Goal: Find specific page/section: Find specific page/section

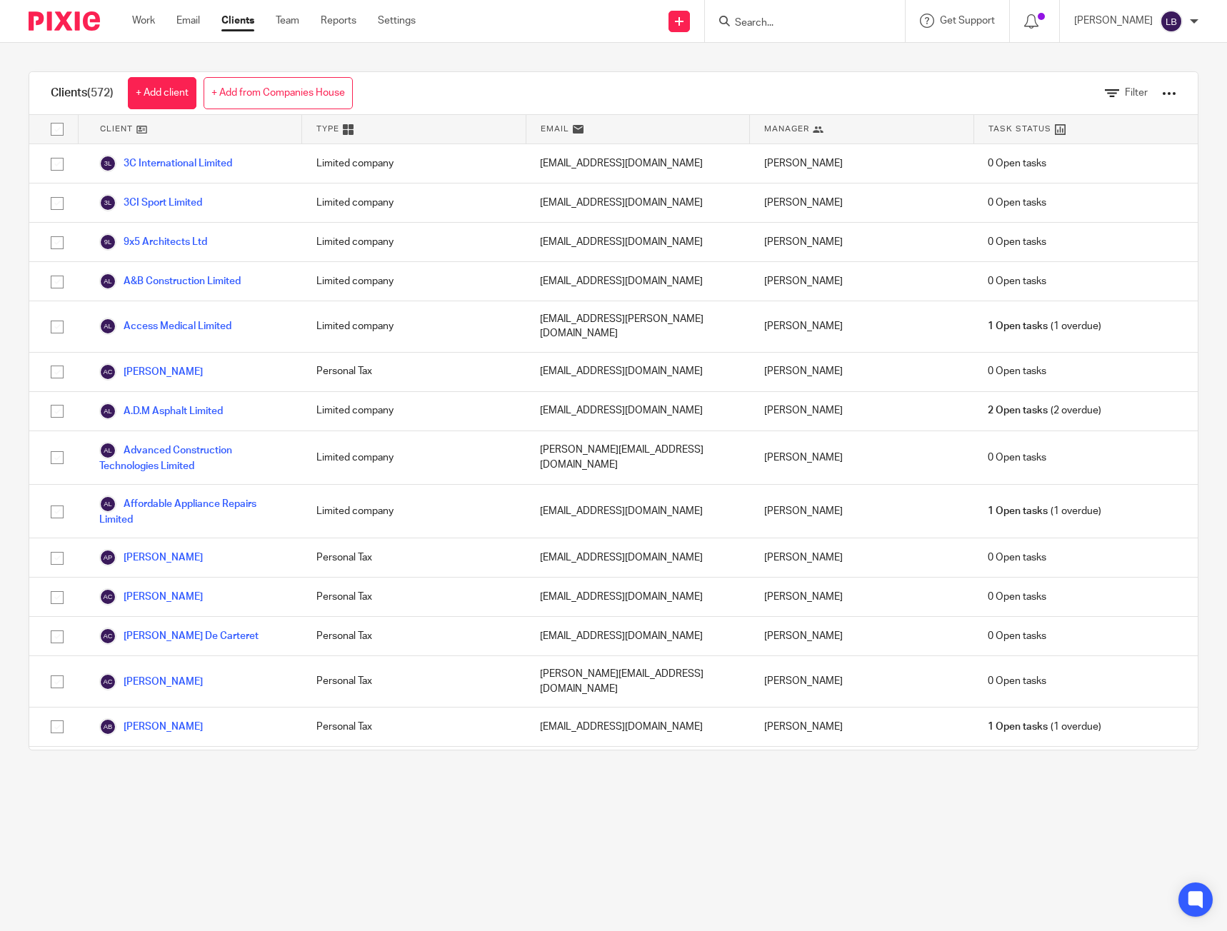
click at [771, 30] on form at bounding box center [809, 21] width 152 height 18
click at [778, 19] on input "Search" at bounding box center [797, 23] width 129 height 13
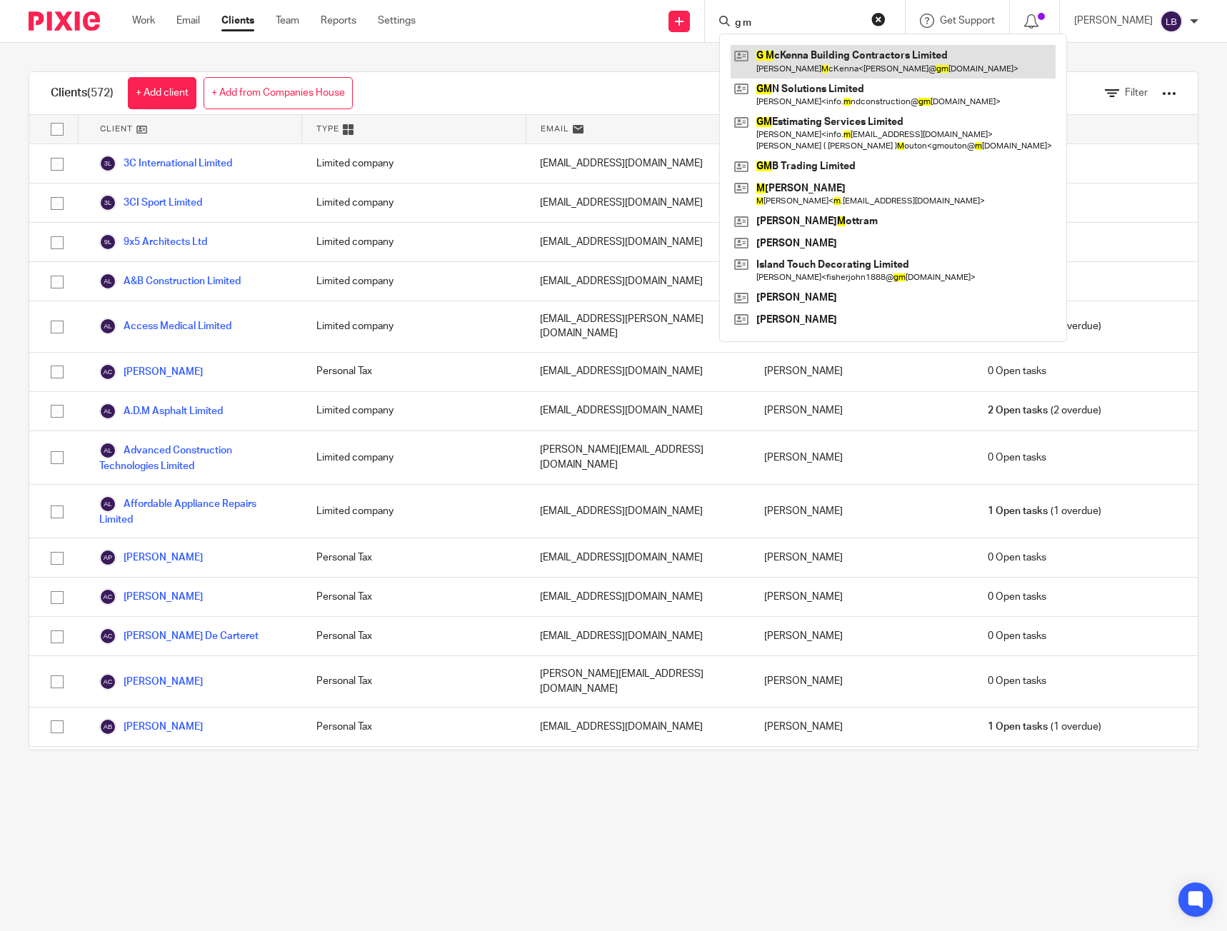
type input "g m"
click at [810, 64] on link at bounding box center [892, 61] width 325 height 33
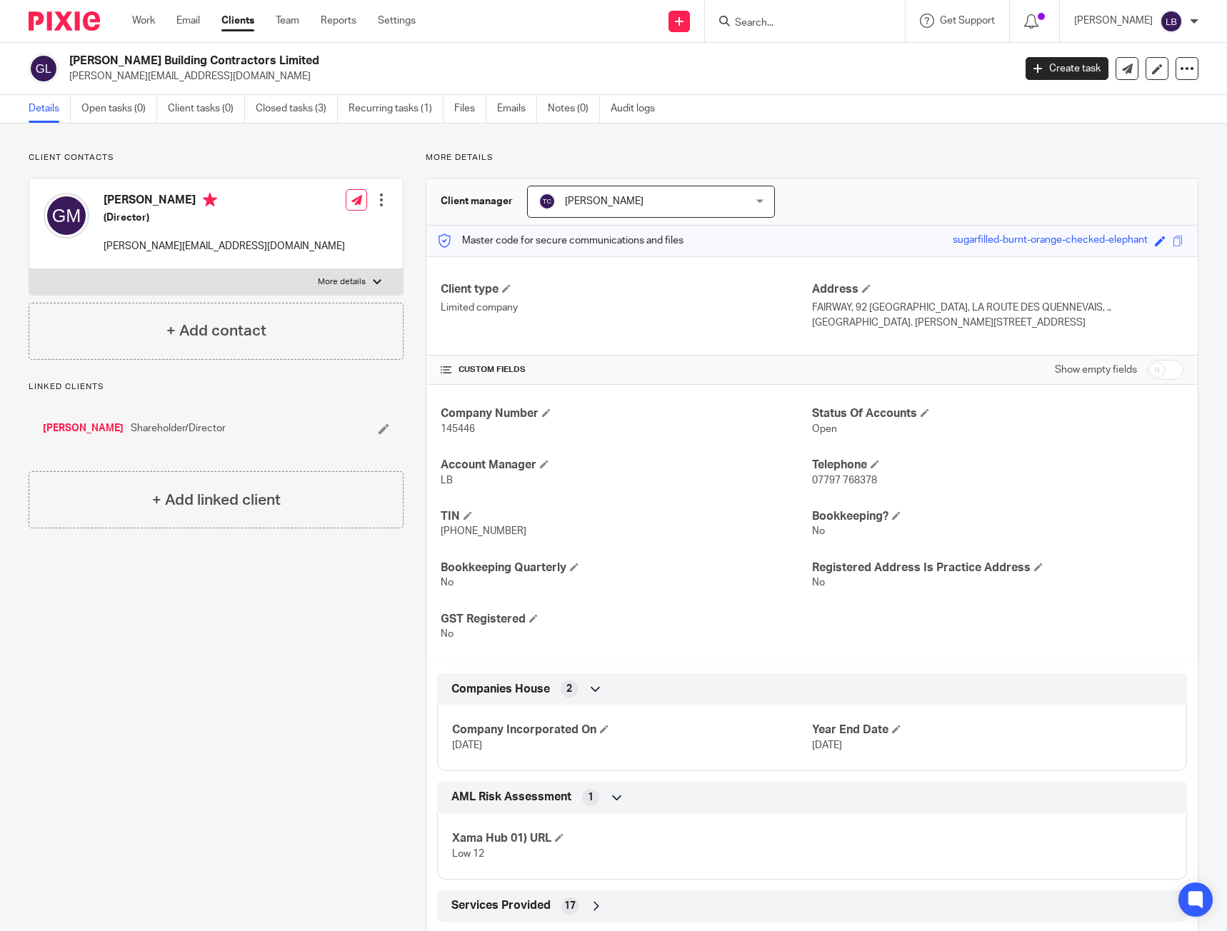
click at [785, 18] on input "Search" at bounding box center [797, 23] width 129 height 13
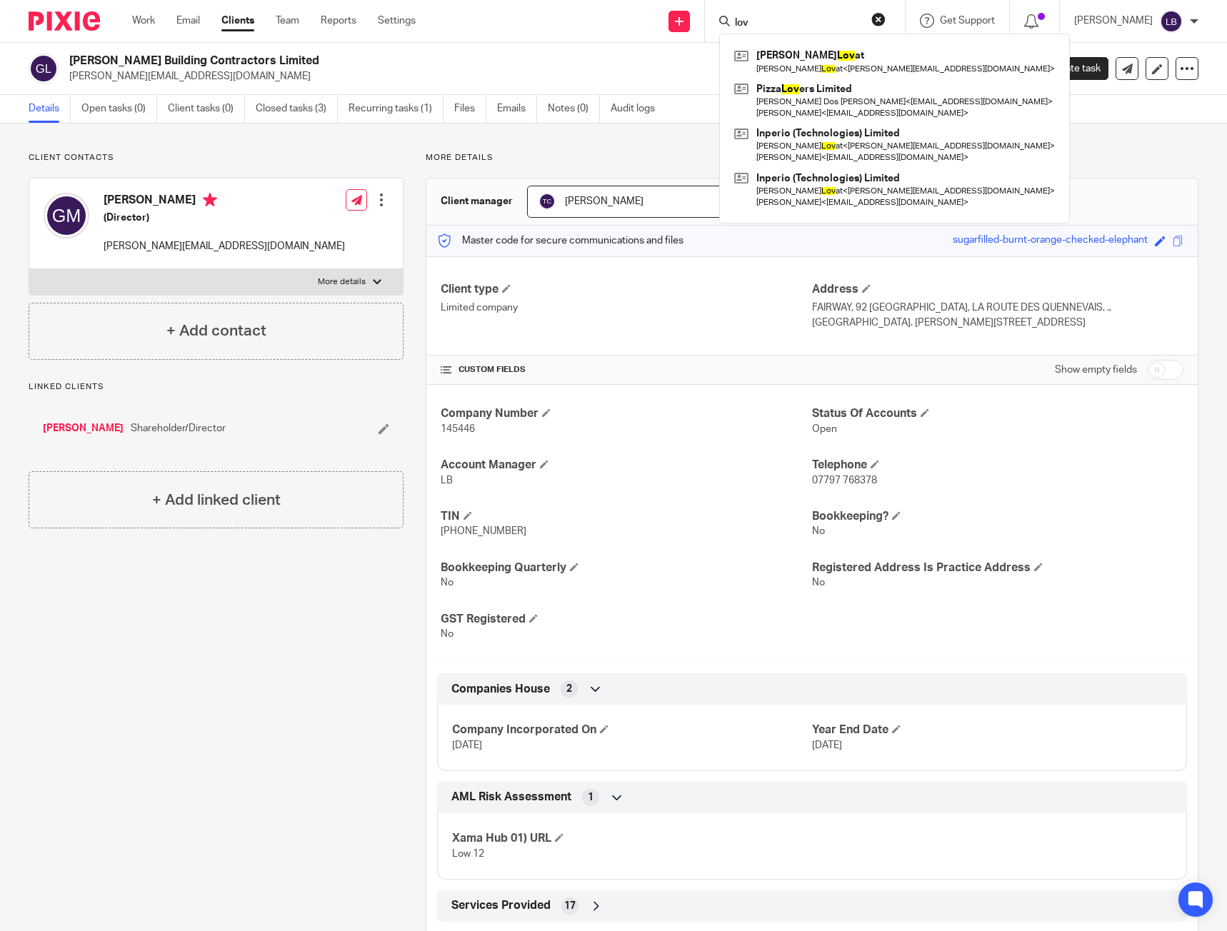
type input "lov"
click at [589, 151] on div "Client contacts Glenn McKenna (Director) glenn@gmbclimited.co.uk Edit contact C…" at bounding box center [613, 725] width 1227 height 1203
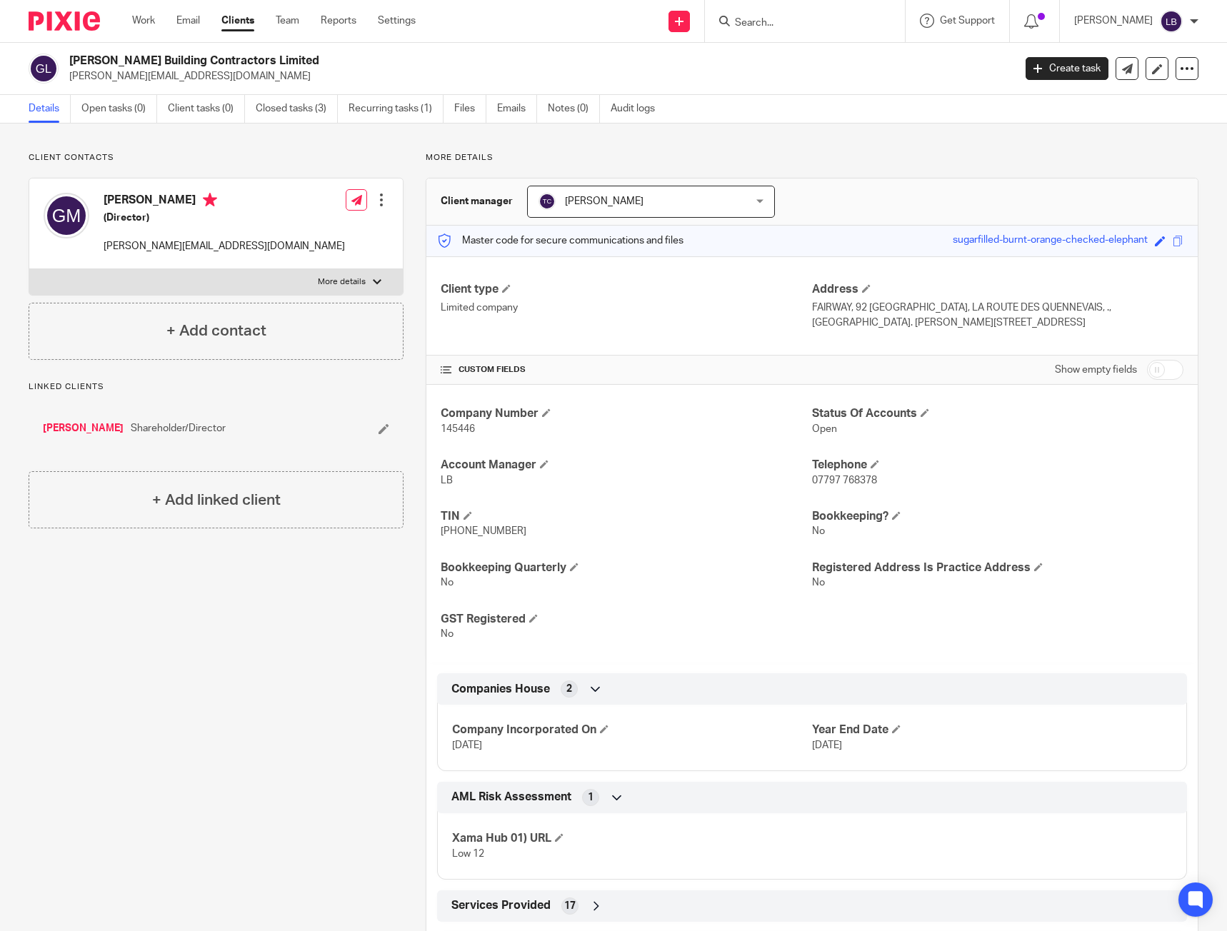
click at [294, 715] on div "Client contacts Glenn McKenna (Director) glenn@gmbclimited.co.uk Edit contact C…" at bounding box center [204, 725] width 397 height 1146
click at [398, 61] on h2 "G McKenna Building Contractors Limited" at bounding box center [443, 61] width 748 height 15
click at [611, 150] on div "Client contacts Glenn McKenna (Director) glenn@gmbclimited.co.uk Edit contact C…" at bounding box center [613, 725] width 1227 height 1203
click at [780, 20] on input "Search" at bounding box center [797, 23] width 129 height 13
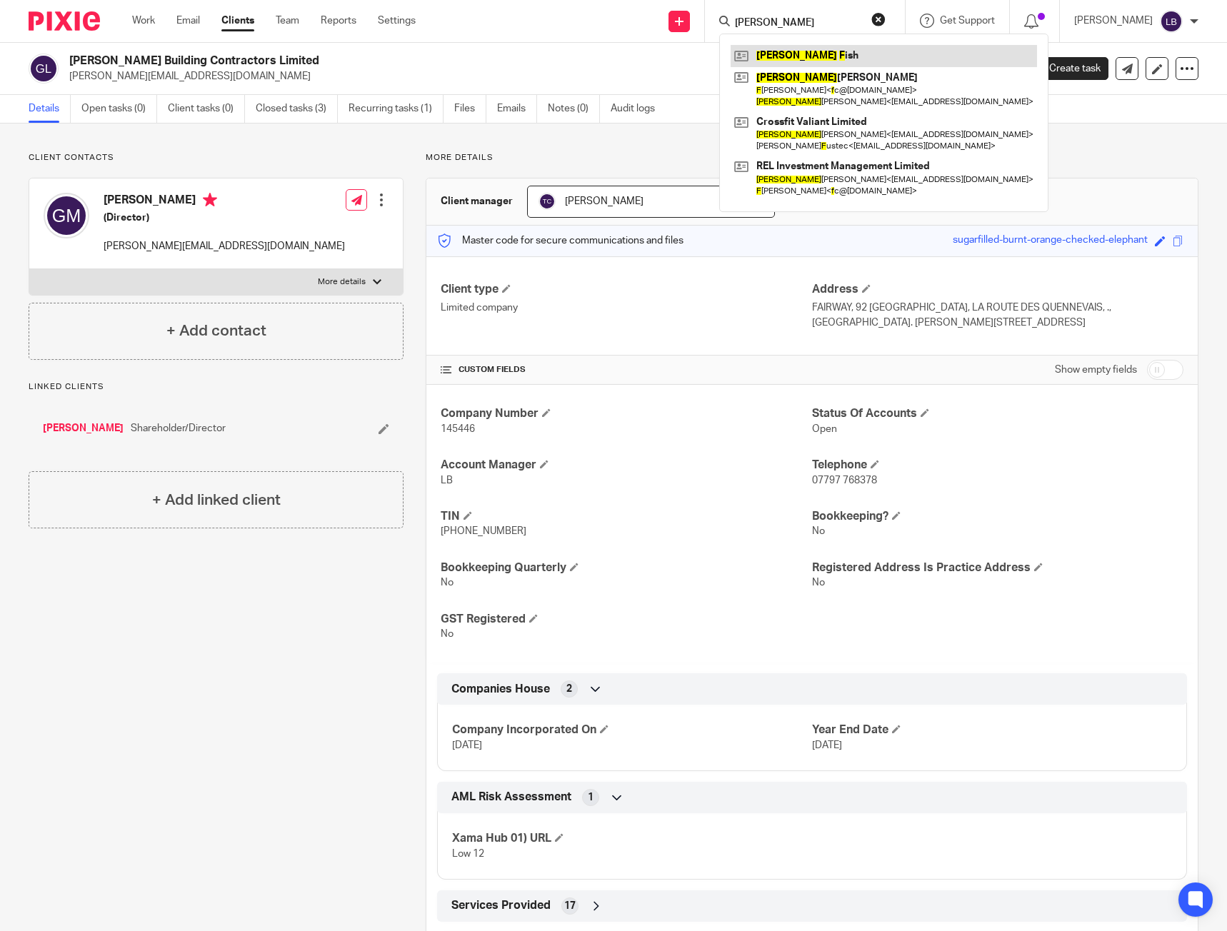
type input "andrew f"
click at [802, 58] on link at bounding box center [883, 55] width 306 height 21
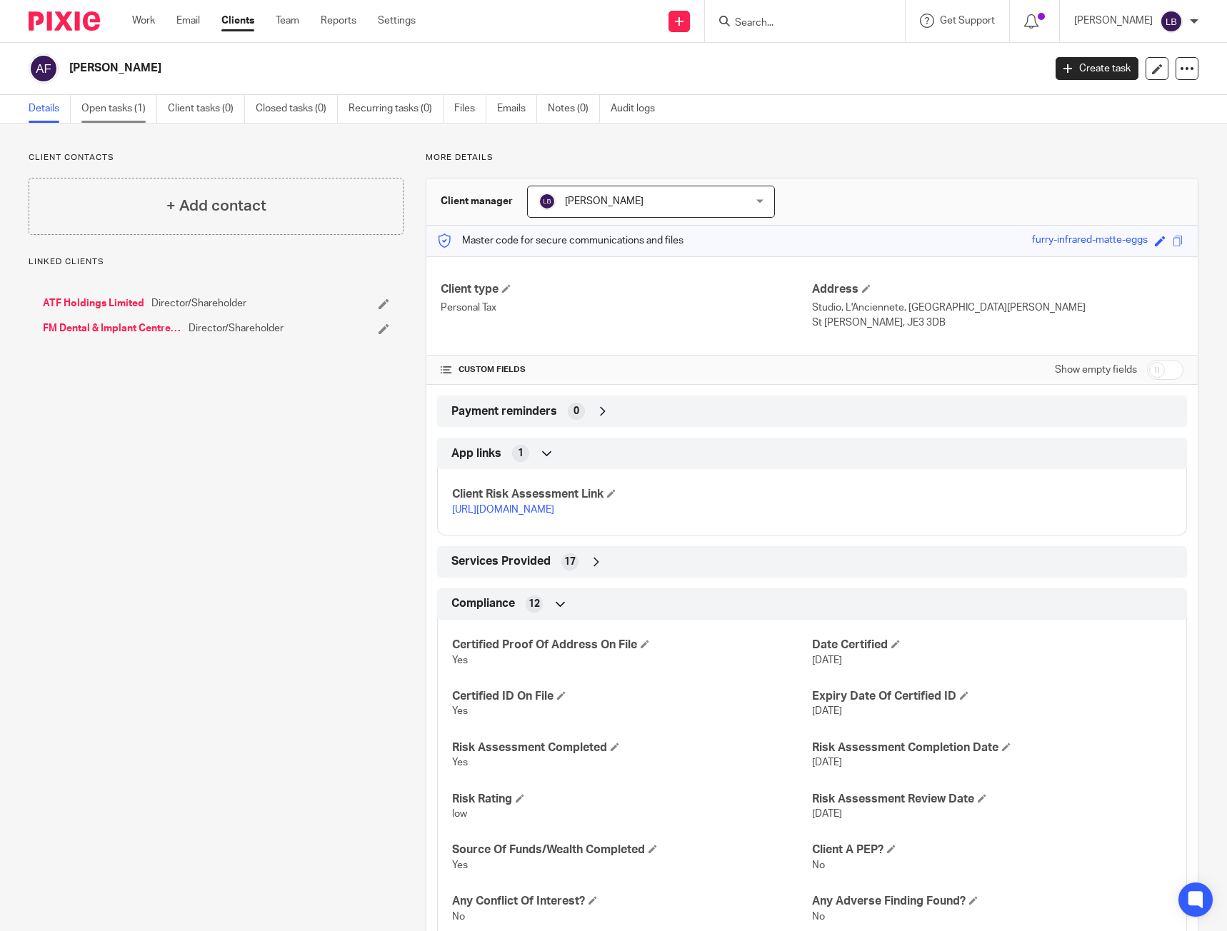
click at [130, 106] on link "Open tasks (1)" at bounding box center [119, 109] width 76 height 28
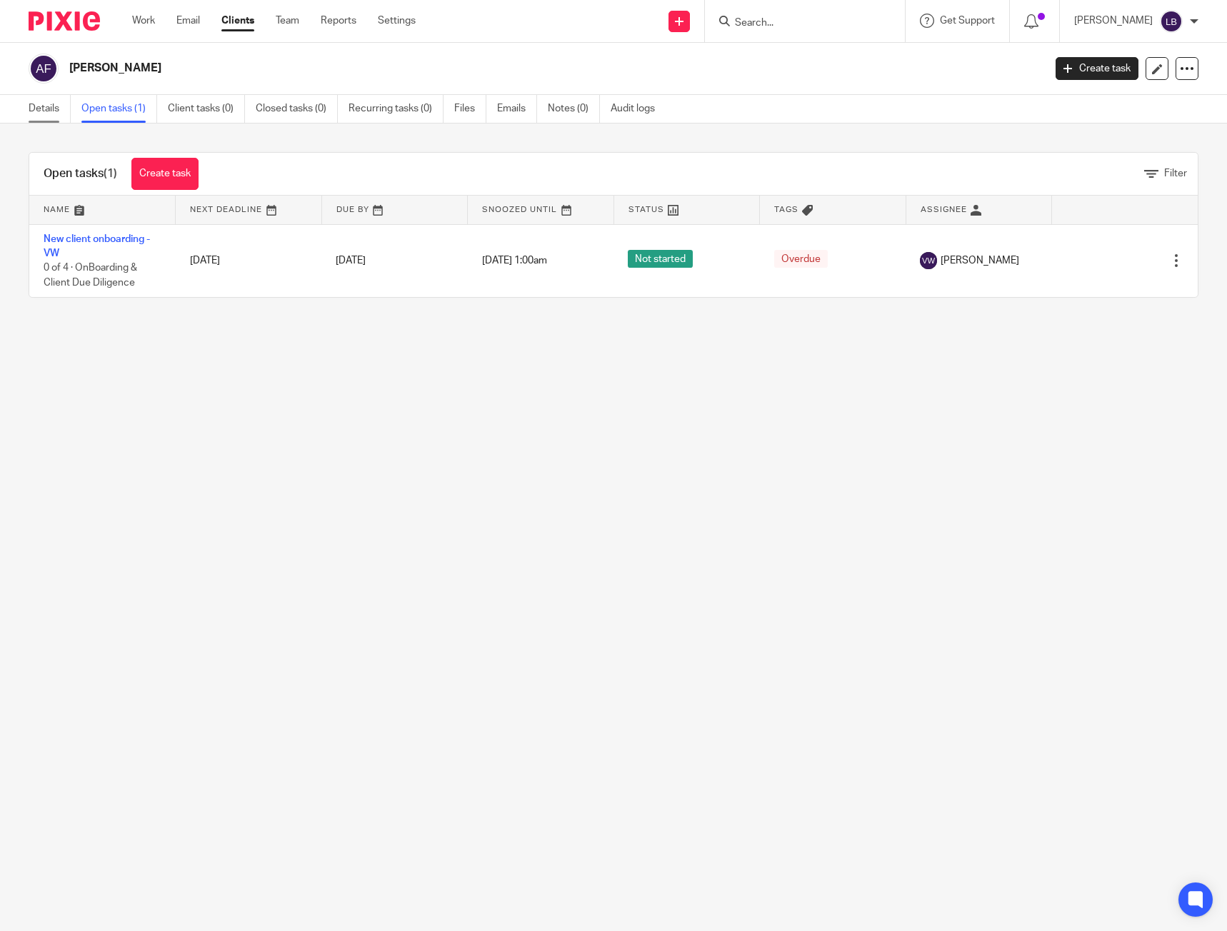
click at [41, 109] on link "Details" at bounding box center [50, 109] width 42 height 28
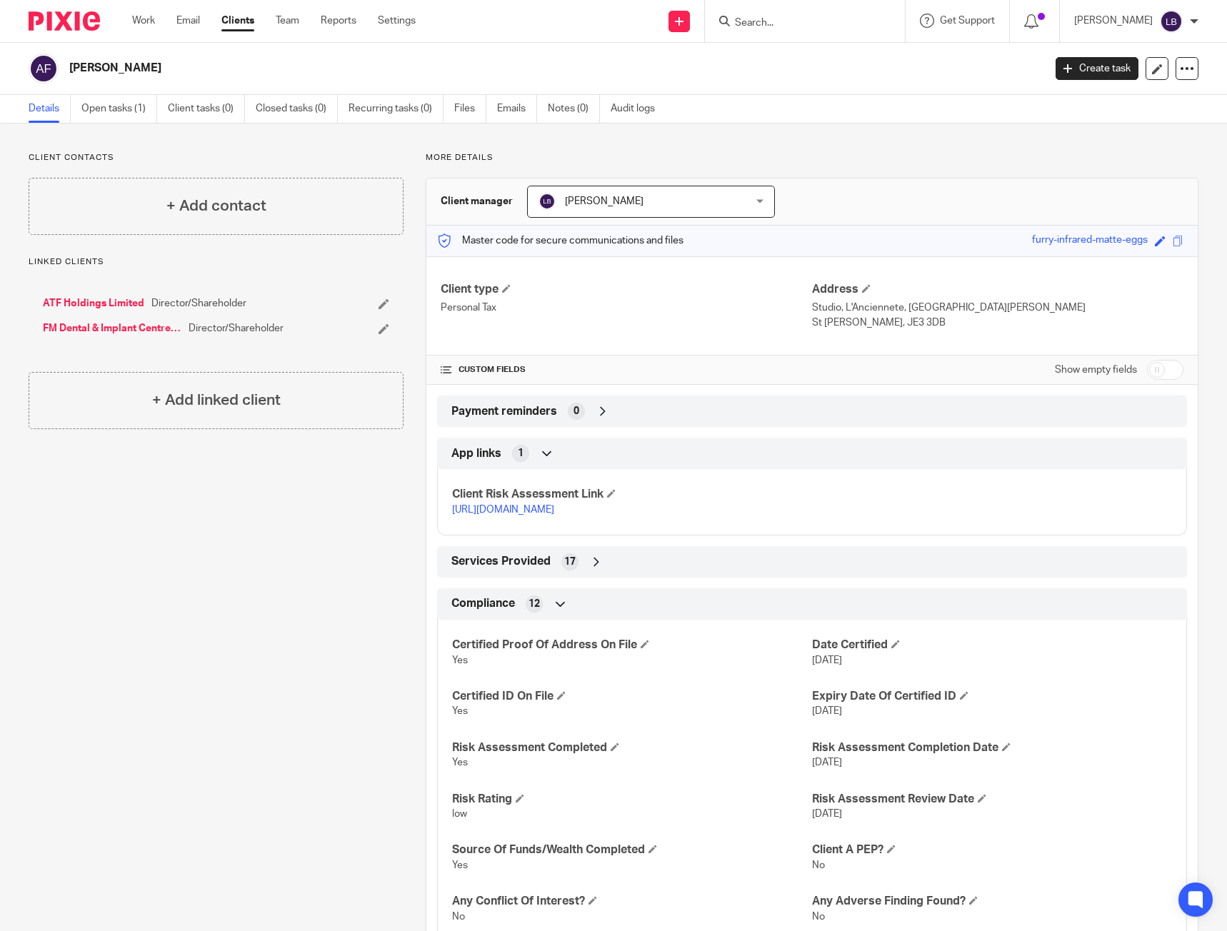
click at [810, 21] on input "Search" at bounding box center [797, 23] width 129 height 13
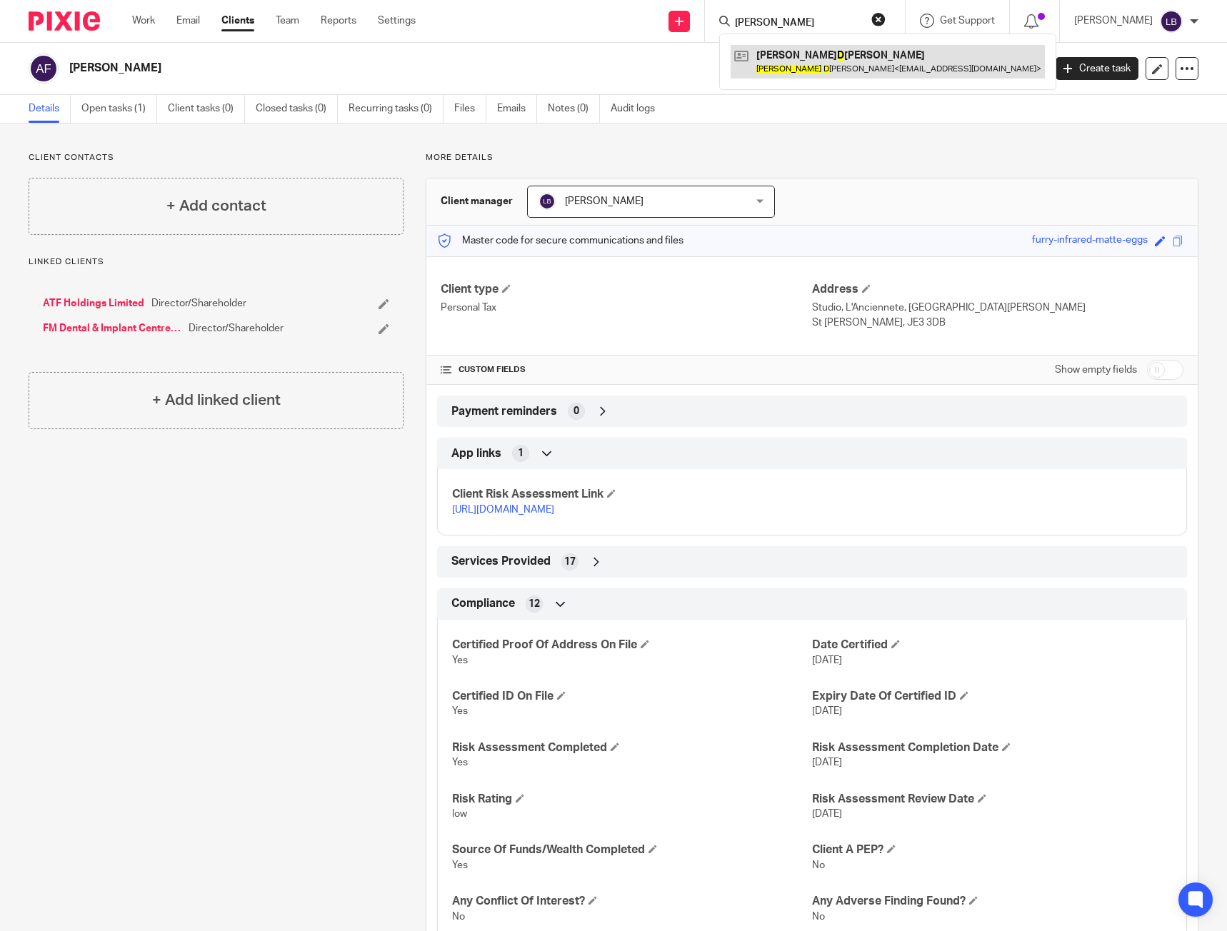
type input "nick d"
click at [823, 52] on link at bounding box center [887, 61] width 314 height 33
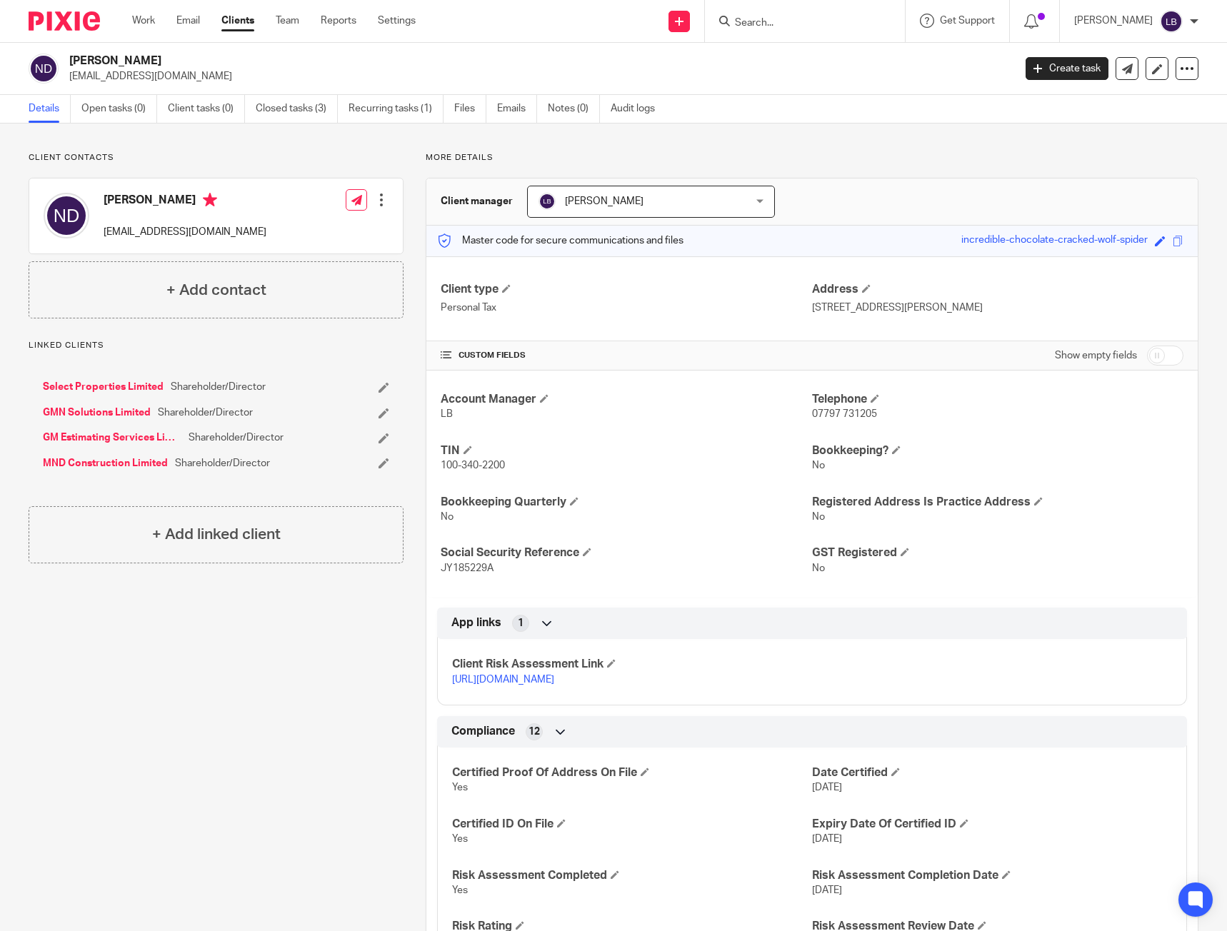
click at [772, 22] on input "Search" at bounding box center [797, 23] width 129 height 13
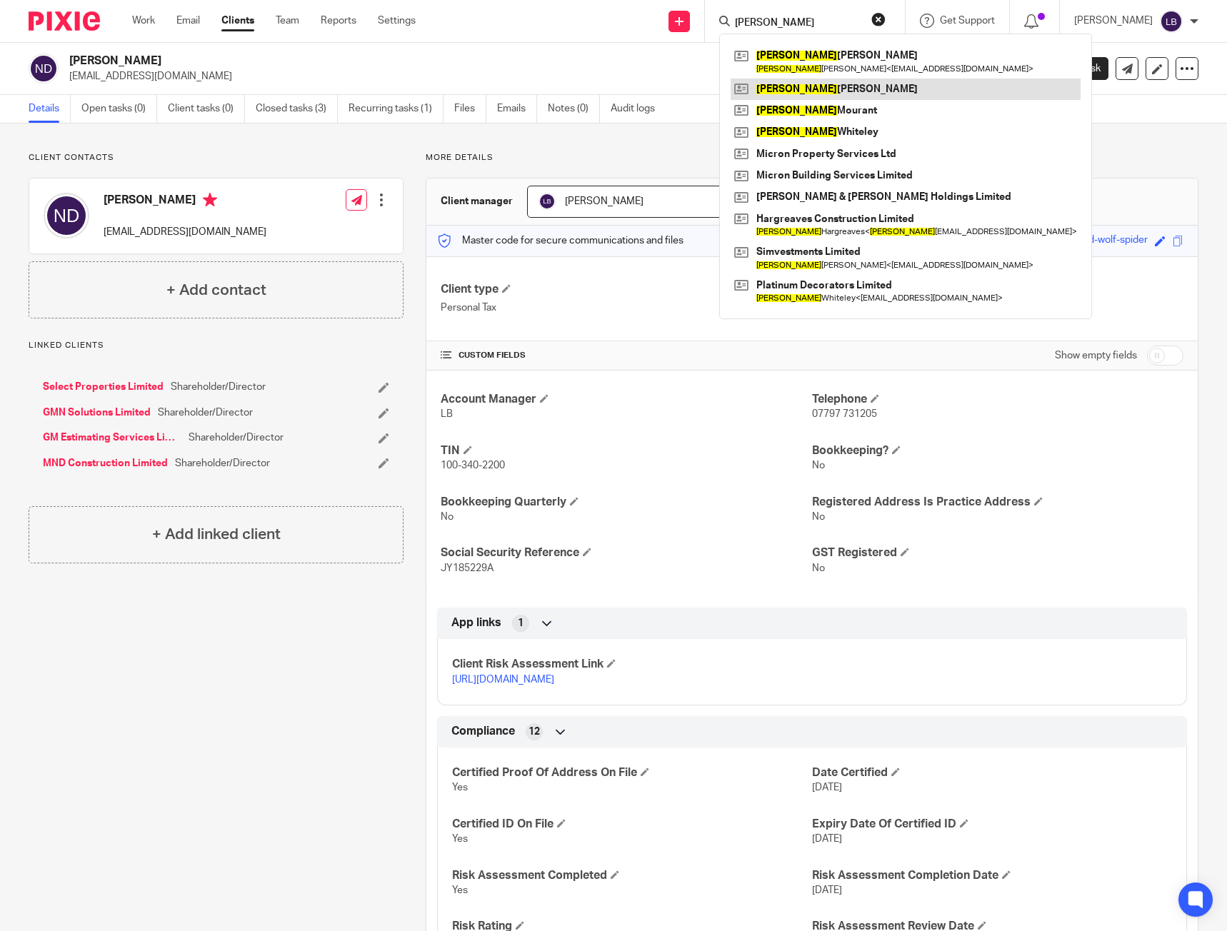
type input "jason"
click at [800, 89] on link at bounding box center [905, 89] width 350 height 21
